Goal: Check status

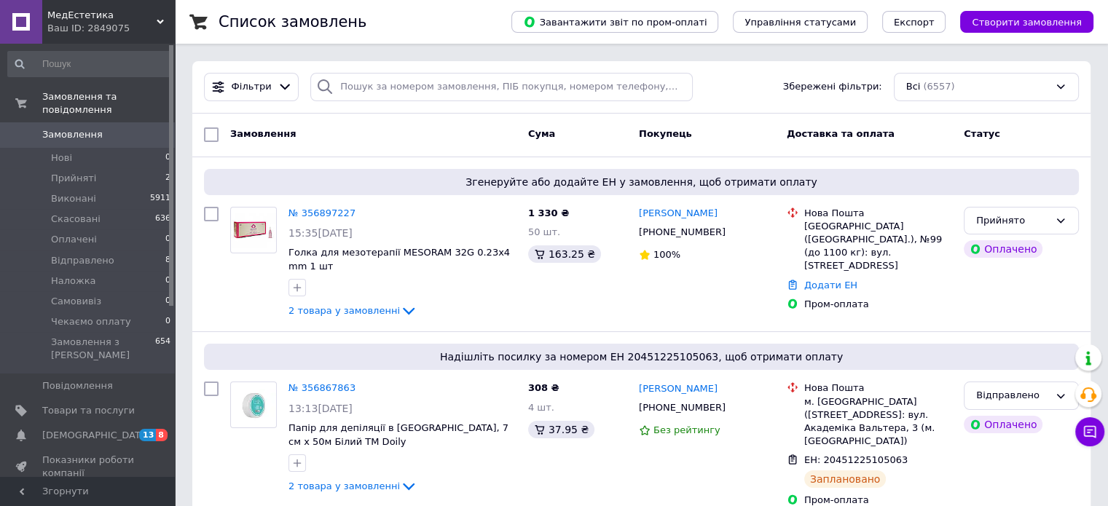
click at [337, 210] on link "№ 356897227" at bounding box center [321, 213] width 67 height 11
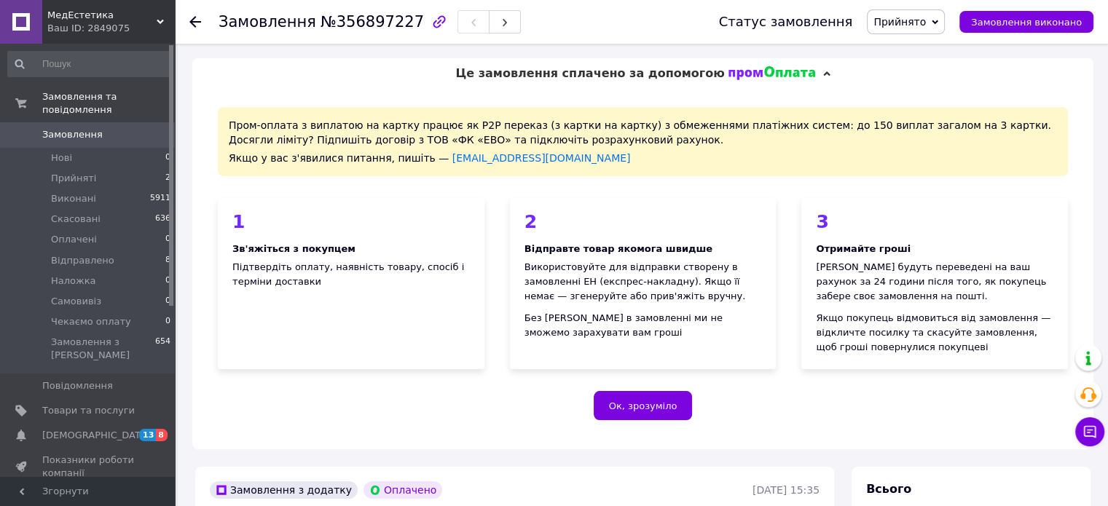
click at [366, 26] on span "№356897227" at bounding box center [371, 21] width 103 height 17
copy span "356897227"
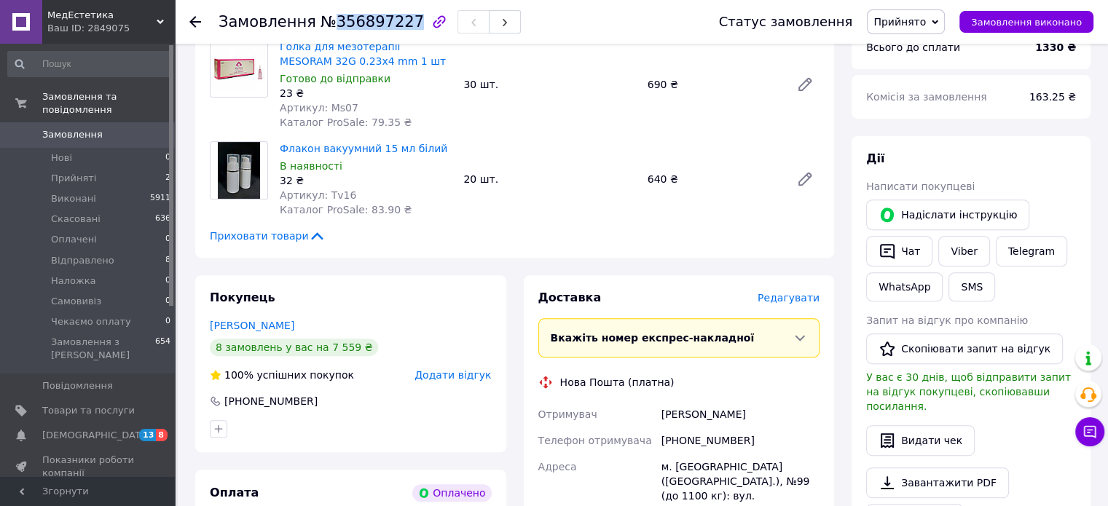
scroll to position [510, 0]
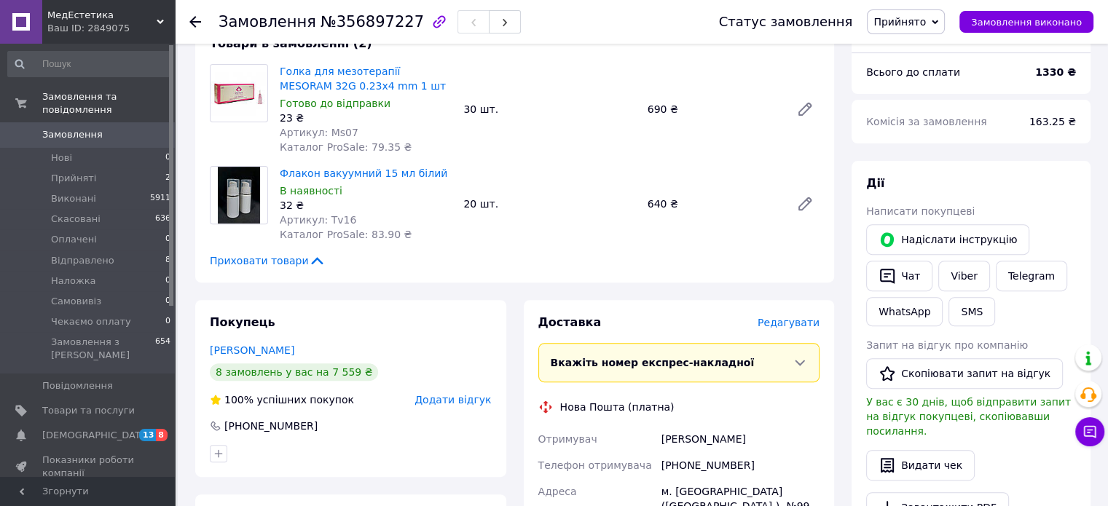
click at [194, 21] on use at bounding box center [195, 22] width 12 height 12
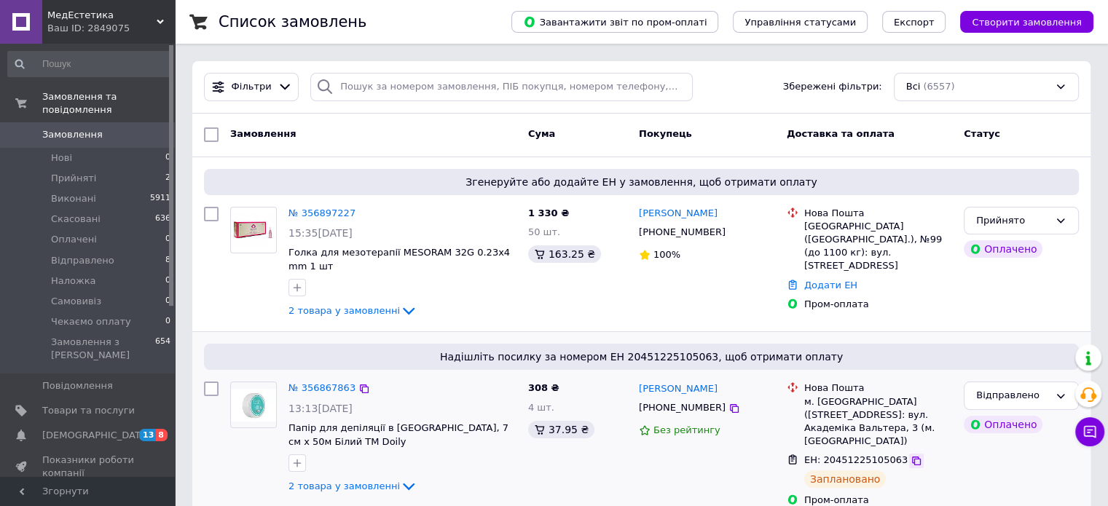
click at [910, 455] on icon at bounding box center [916, 461] width 12 height 12
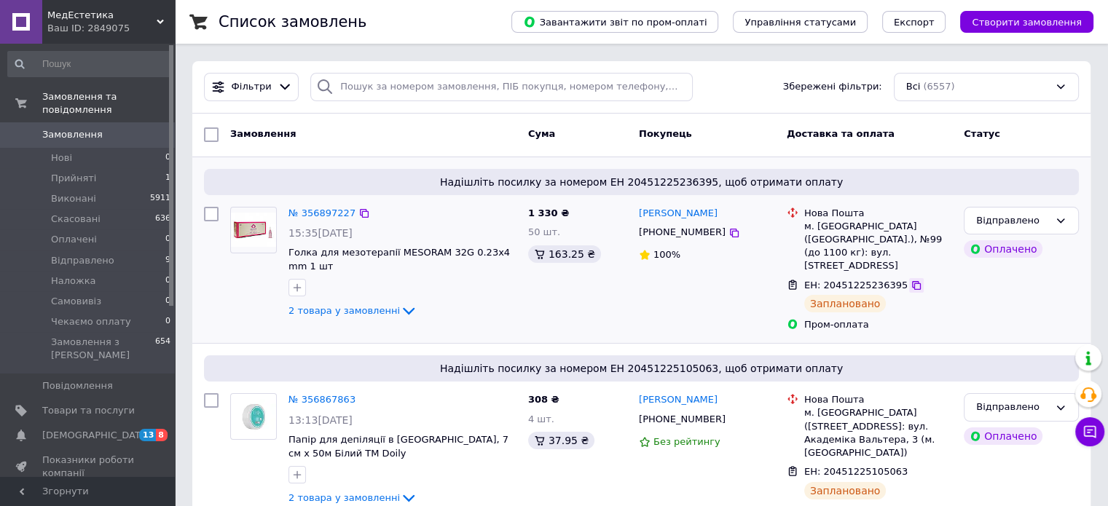
click at [912, 281] on icon at bounding box center [916, 285] width 9 height 9
